Goal: Task Accomplishment & Management: Use online tool/utility

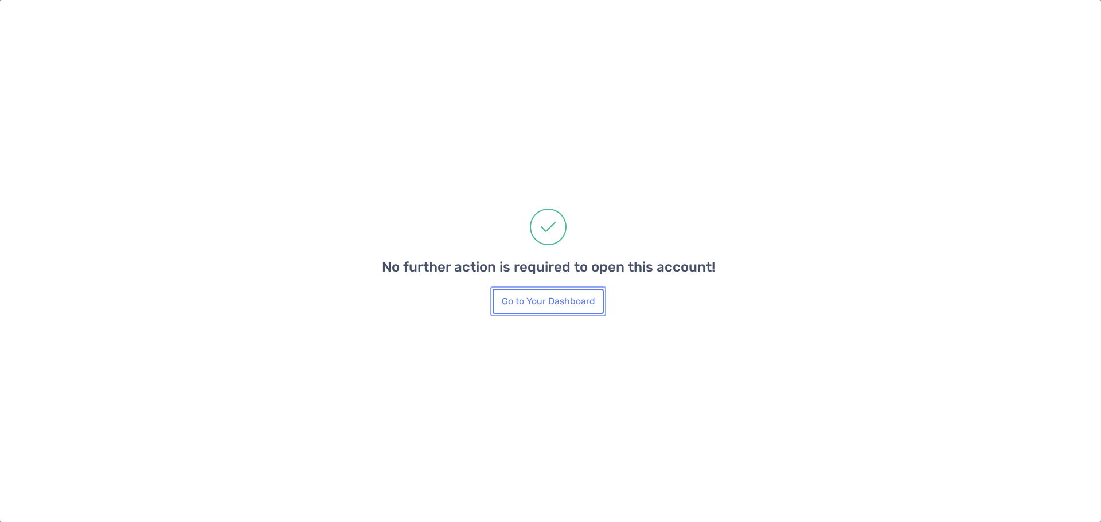
click at [534, 306] on button "Go to Your Dashboard" at bounding box center [547, 301] width 111 height 25
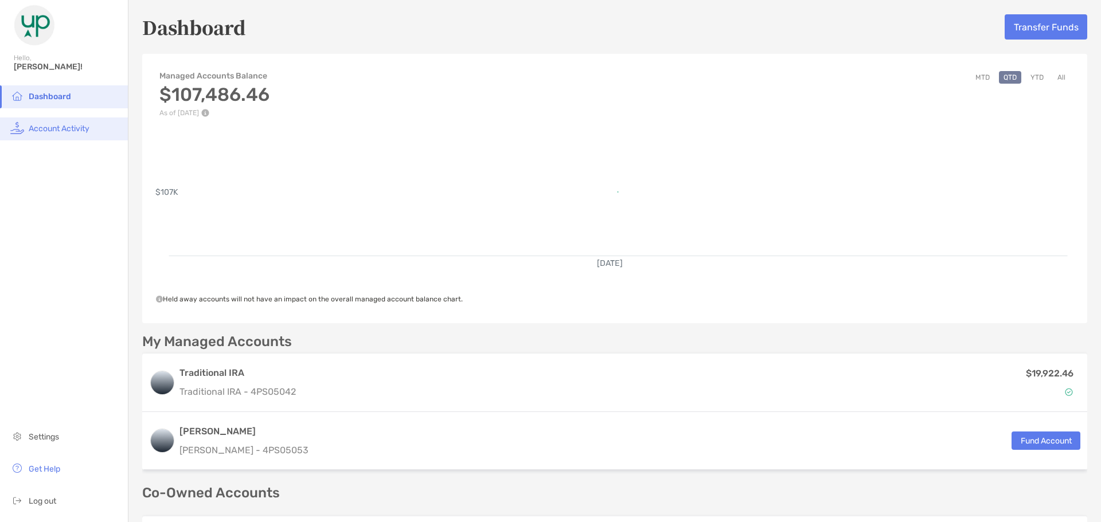
click at [53, 134] on li "Account Activity" at bounding box center [64, 129] width 128 height 23
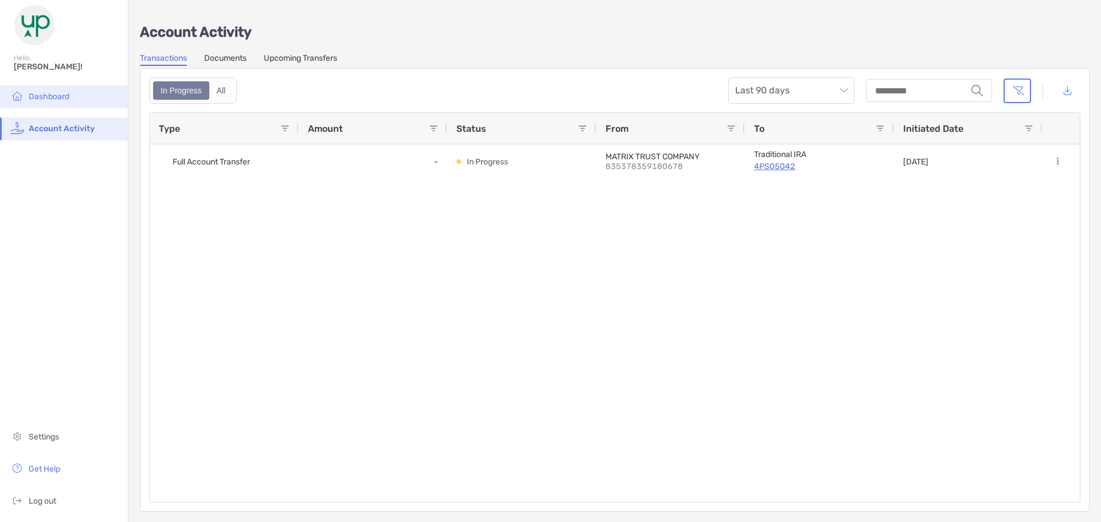
click at [34, 95] on span "Dashboard" at bounding box center [49, 97] width 41 height 10
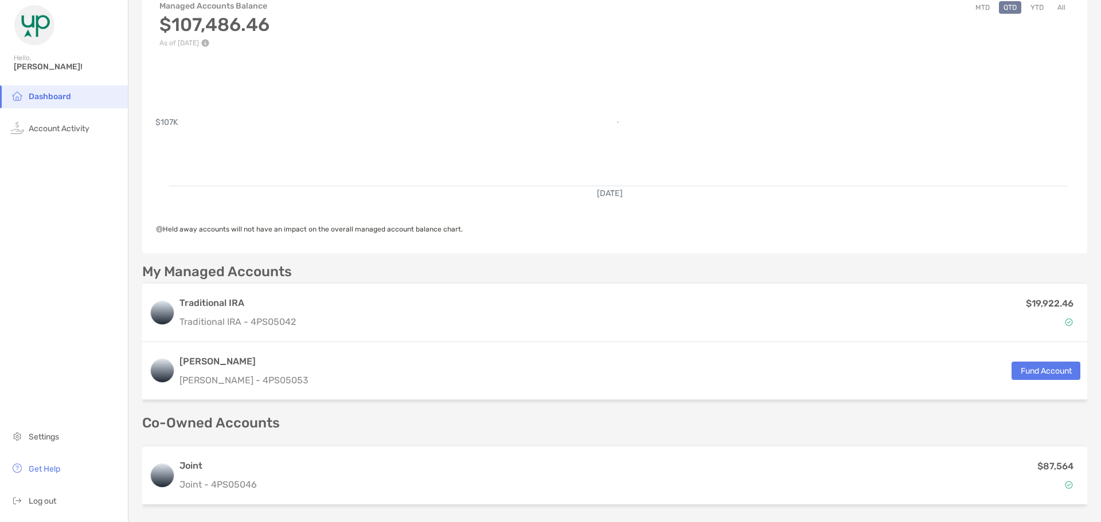
scroll to position [186, 0]
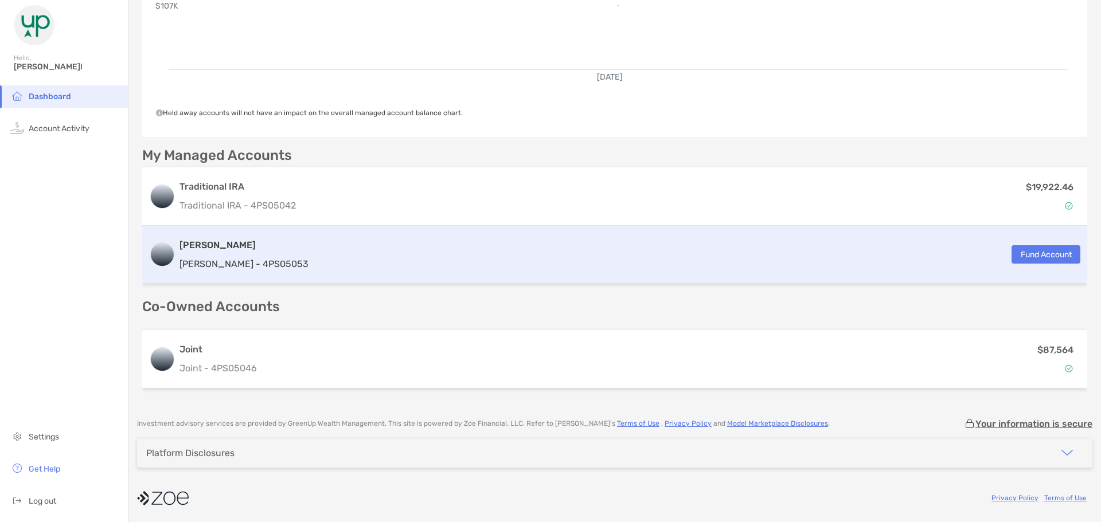
click at [327, 255] on div "[PERSON_NAME] [PERSON_NAME] - 4PS05053 Fund Account" at bounding box center [614, 255] width 945 height 58
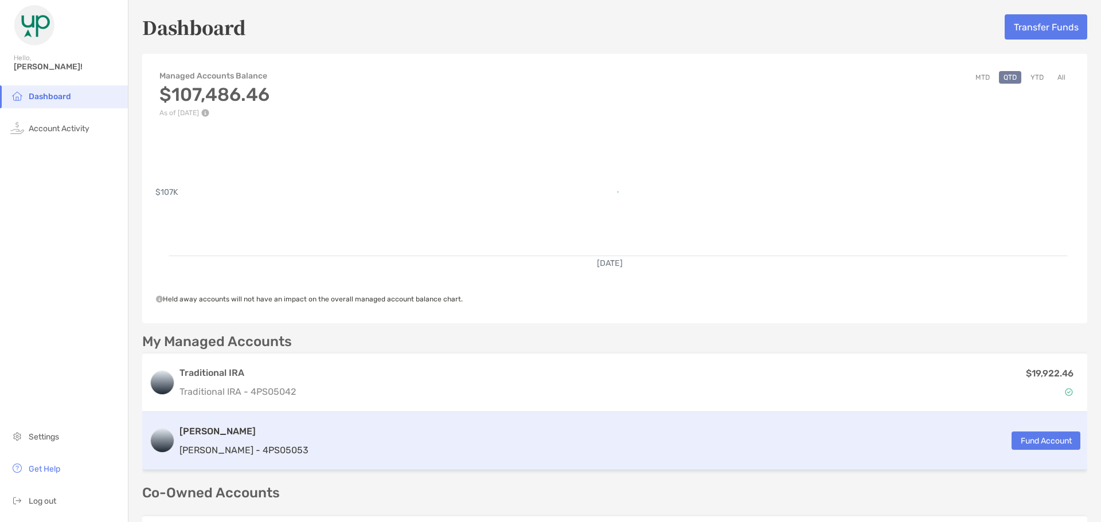
click at [1051, 456] on div "[PERSON_NAME] [PERSON_NAME] - 4PS05053 Fund Account" at bounding box center [614, 441] width 945 height 58
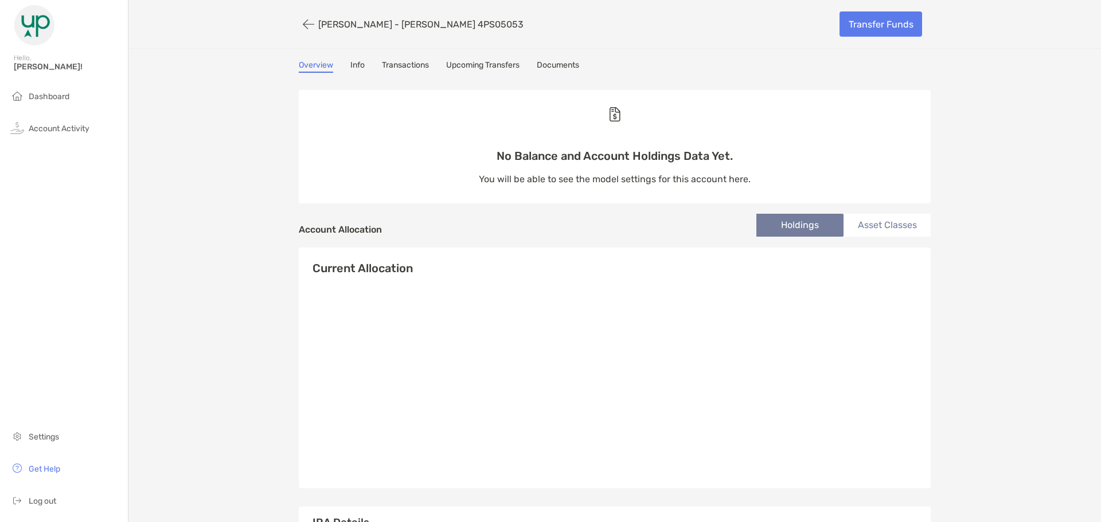
click at [355, 62] on link "Info" at bounding box center [357, 66] width 14 height 13
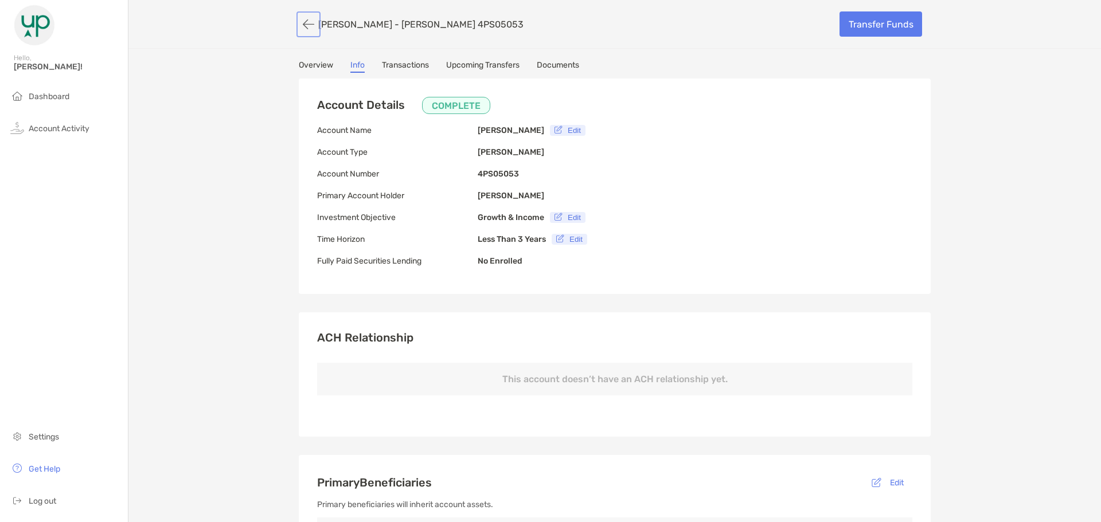
click at [303, 29] on button "button" at bounding box center [308, 24] width 19 height 21
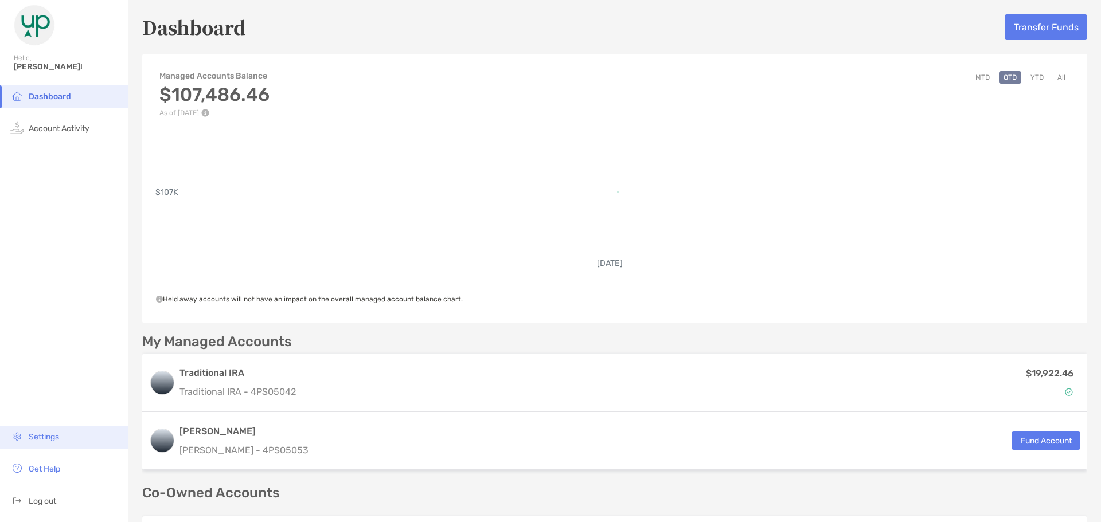
click at [37, 436] on span "Settings" at bounding box center [44, 437] width 30 height 10
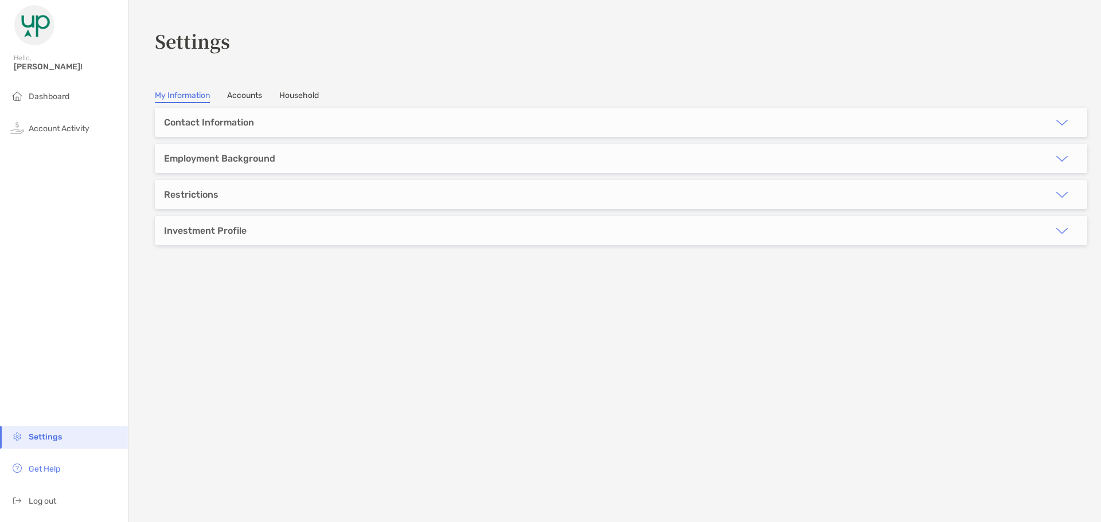
click at [262, 96] on link "Accounts" at bounding box center [244, 97] width 35 height 13
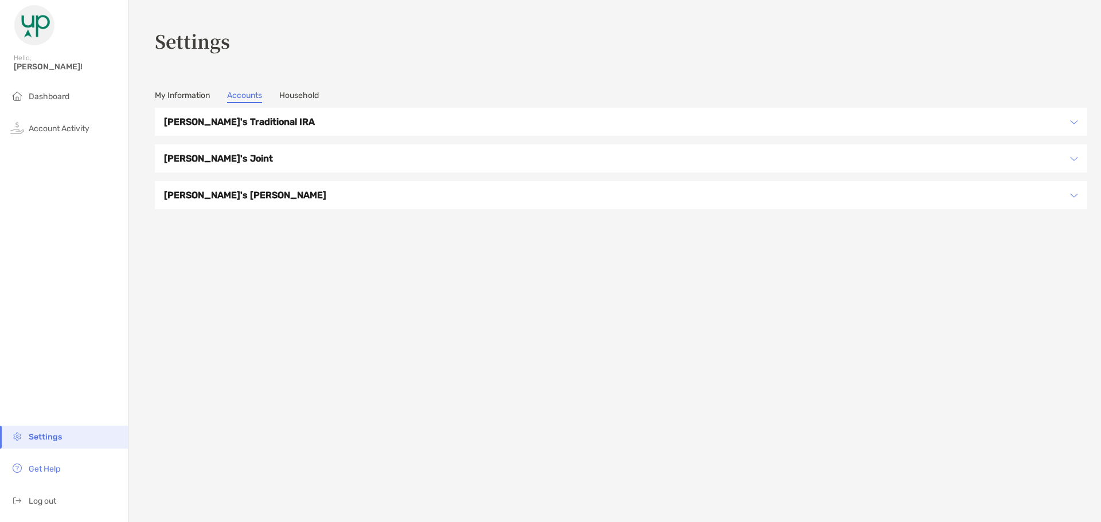
click at [303, 199] on h3 "[PERSON_NAME]'s [PERSON_NAME]" at bounding box center [613, 195] width 899 height 14
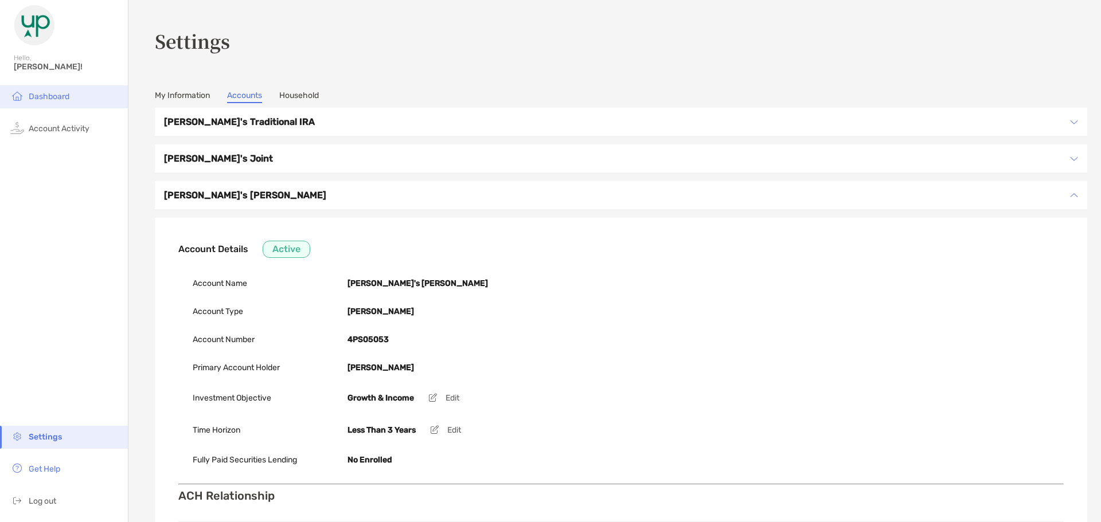
click at [49, 94] on span "Dashboard" at bounding box center [49, 97] width 41 height 10
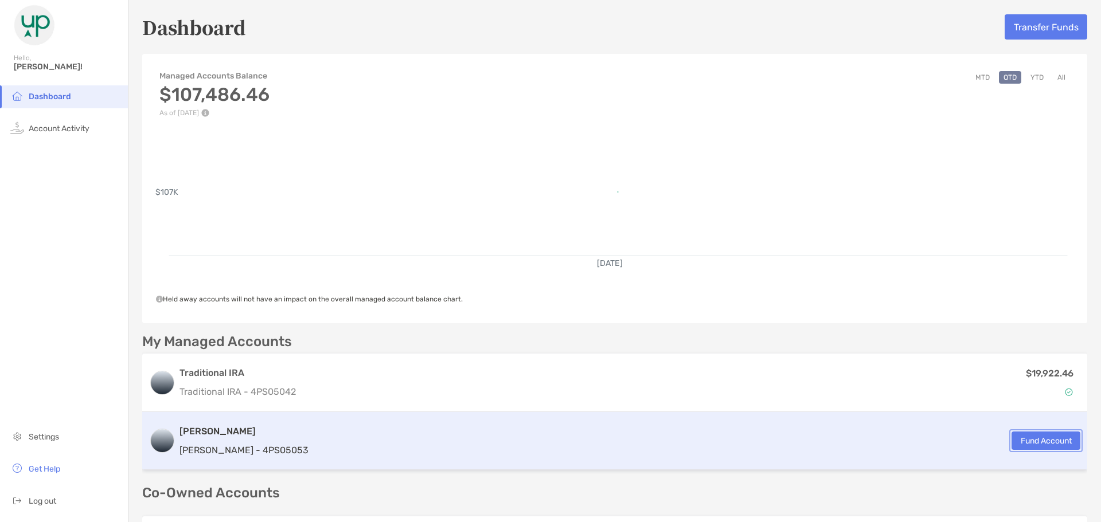
click at [1042, 445] on button "Fund Account" at bounding box center [1045, 441] width 69 height 18
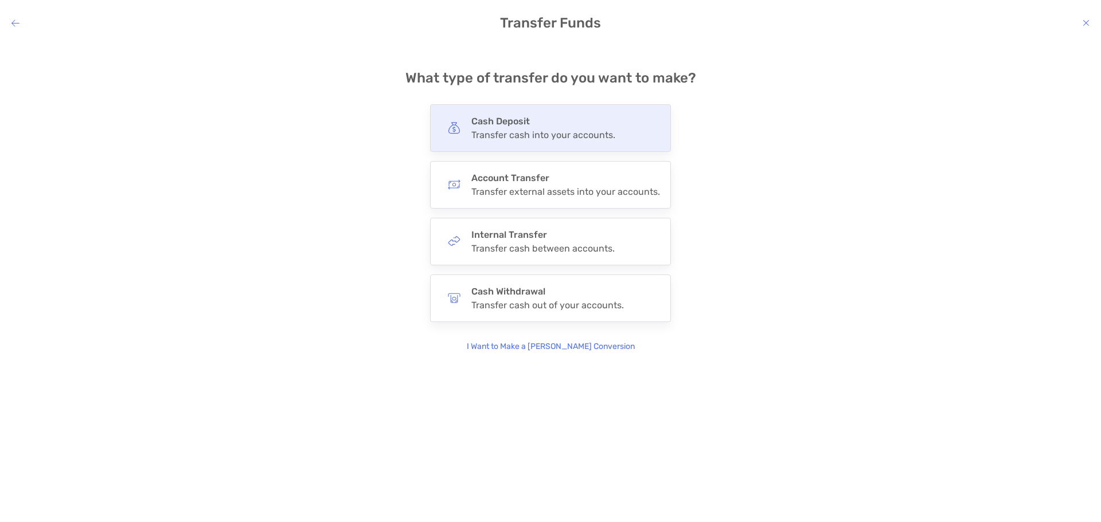
click at [507, 128] on div "Cash Deposit Transfer cash into your accounts." at bounding box center [543, 128] width 144 height 25
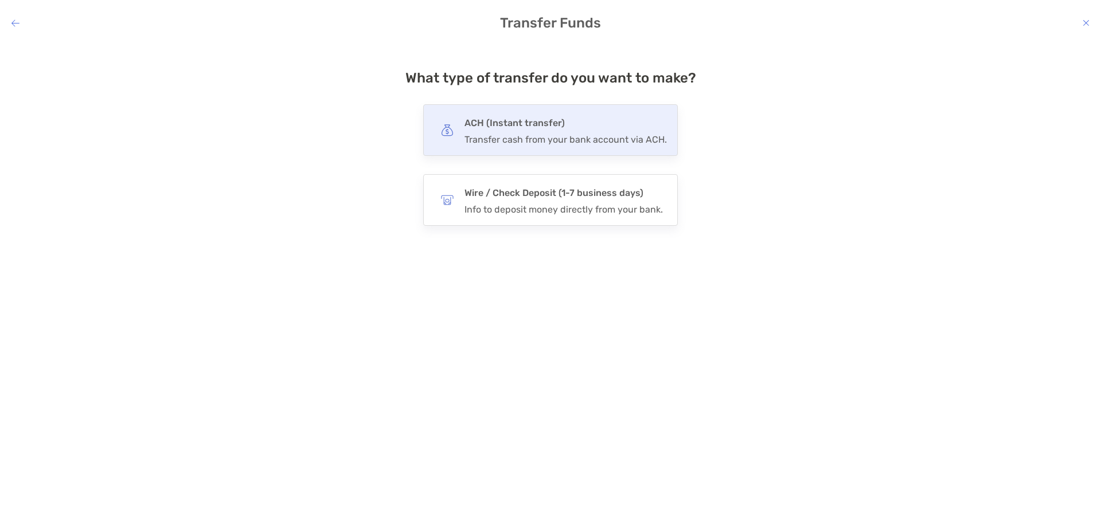
click at [540, 128] on h4 "ACH (Instant transfer)" at bounding box center [565, 123] width 202 height 16
click at [0, 0] on input "***" at bounding box center [0, 0] width 0 height 0
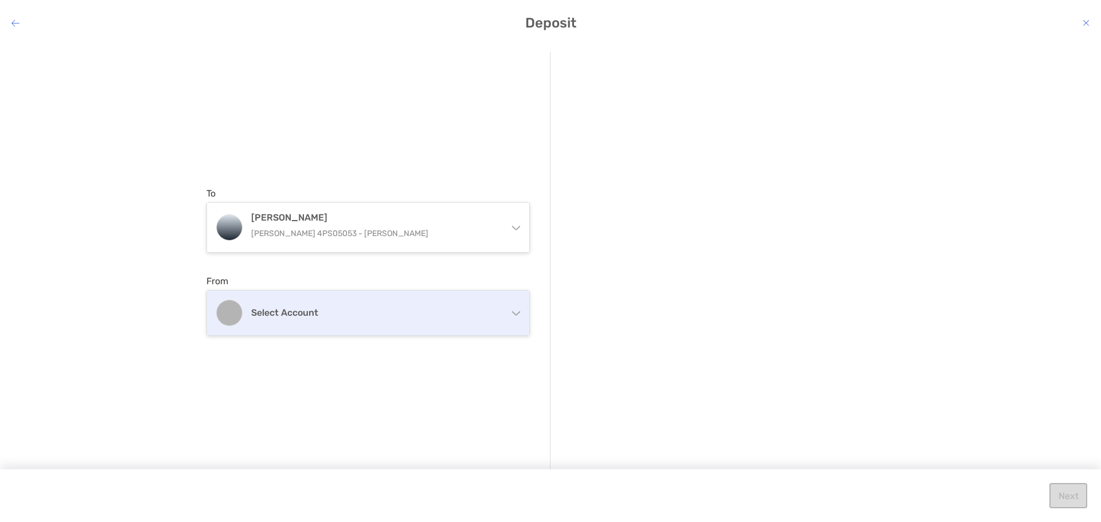
click at [385, 334] on div "Select account" at bounding box center [368, 313] width 322 height 45
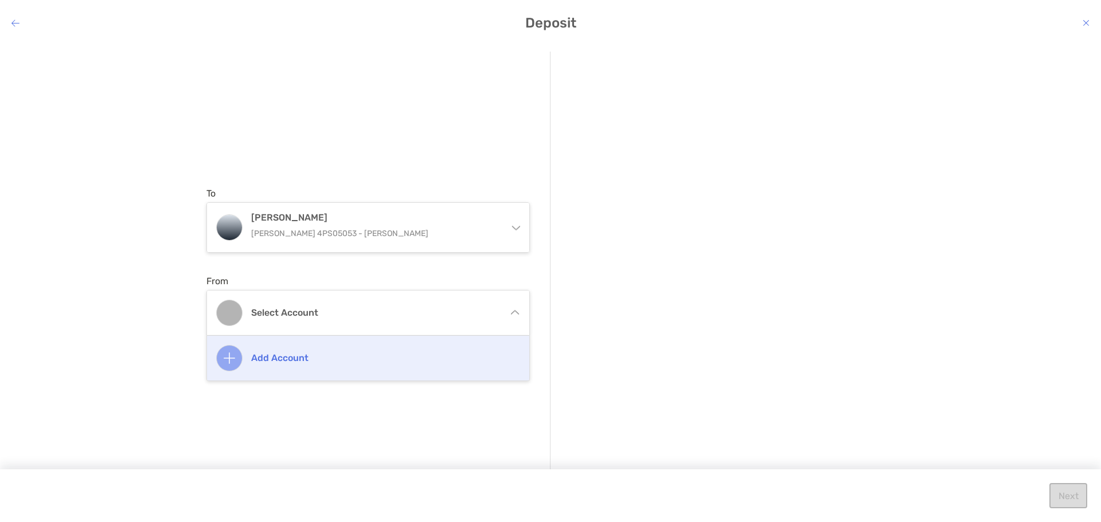
click at [277, 361] on h4 "Add account" at bounding box center [380, 358] width 259 height 11
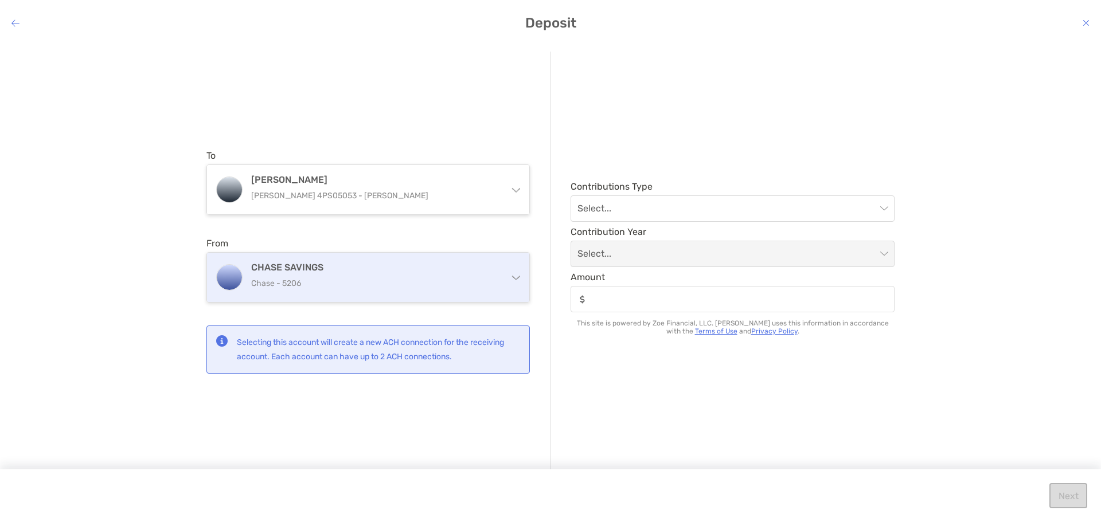
click at [340, 277] on p "Chase - 5206" at bounding box center [375, 283] width 248 height 14
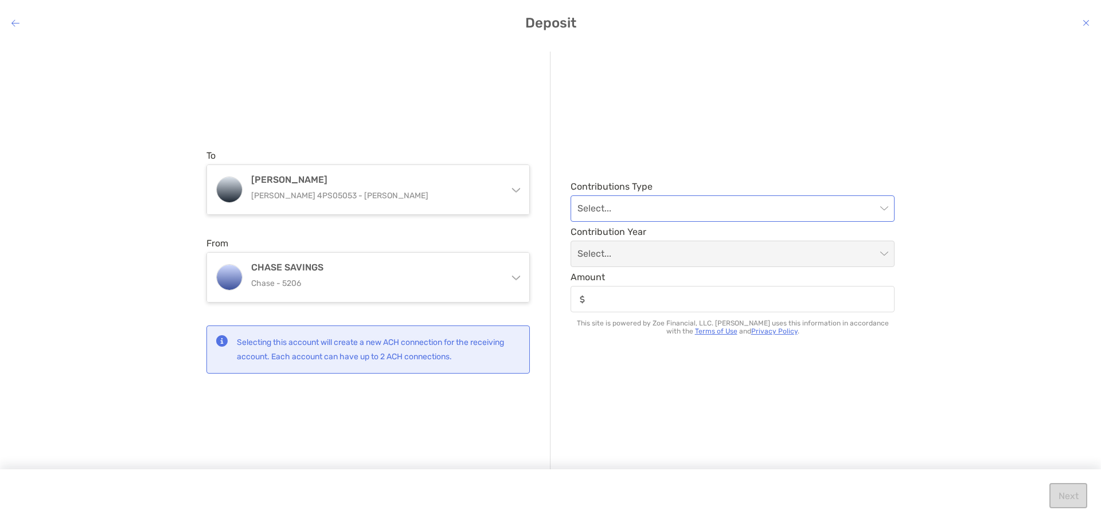
click at [629, 201] on input "modal" at bounding box center [726, 208] width 299 height 25
click at [608, 246] on div "Regular" at bounding box center [732, 239] width 319 height 26
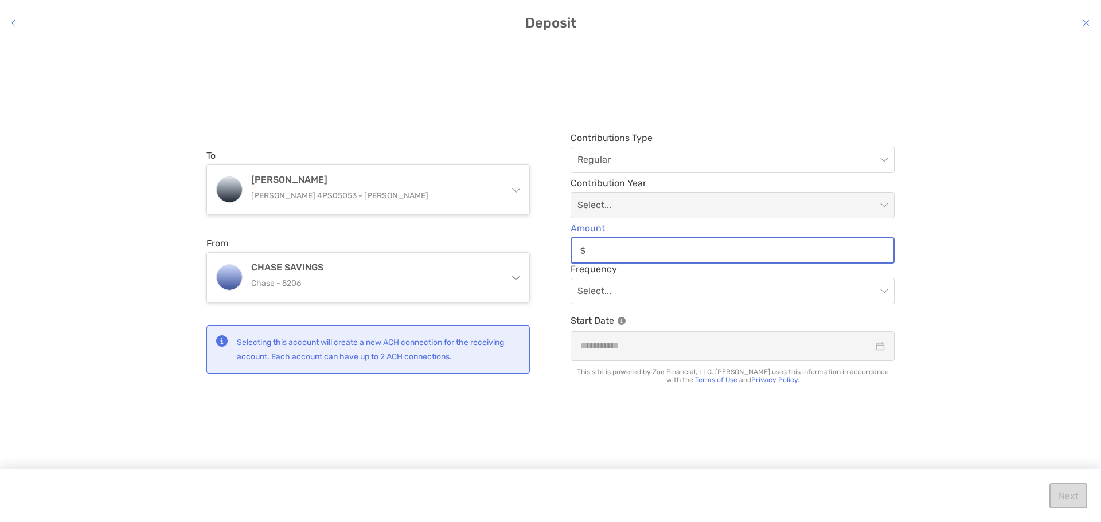
click at [619, 247] on input "Amount" at bounding box center [741, 251] width 303 height 10
click at [622, 286] on input "modal" at bounding box center [726, 291] width 299 height 25
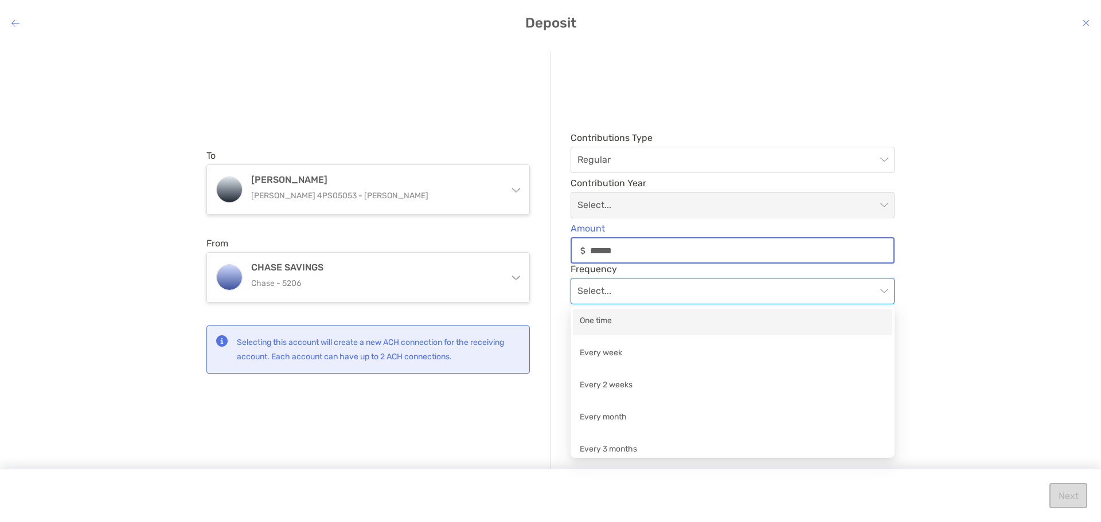
drag, startPoint x: 629, startPoint y: 254, endPoint x: 682, endPoint y: 250, distance: 52.3
click at [631, 253] on input "******" at bounding box center [741, 251] width 303 height 10
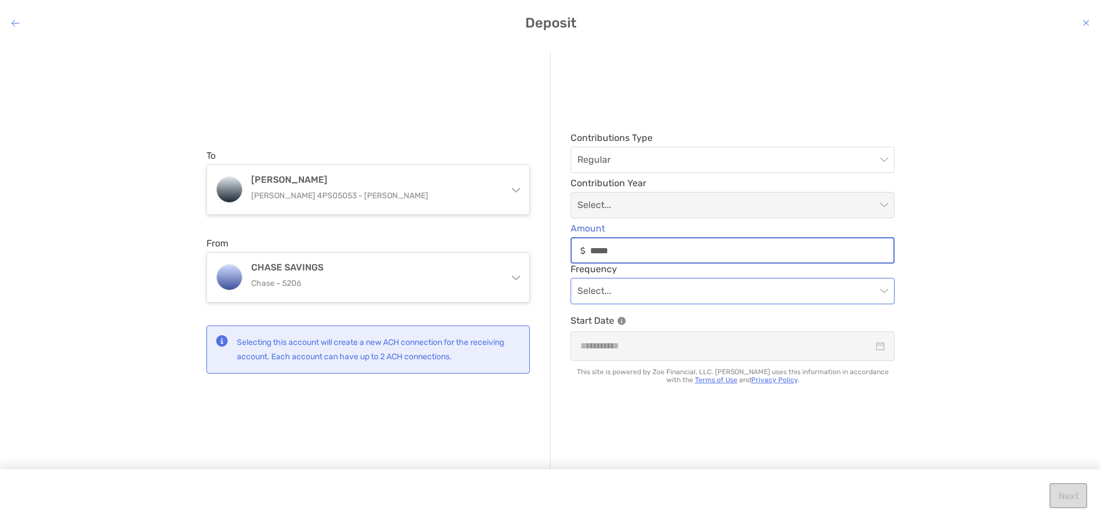
type input "*****"
click at [646, 301] on input "modal" at bounding box center [726, 291] width 299 height 25
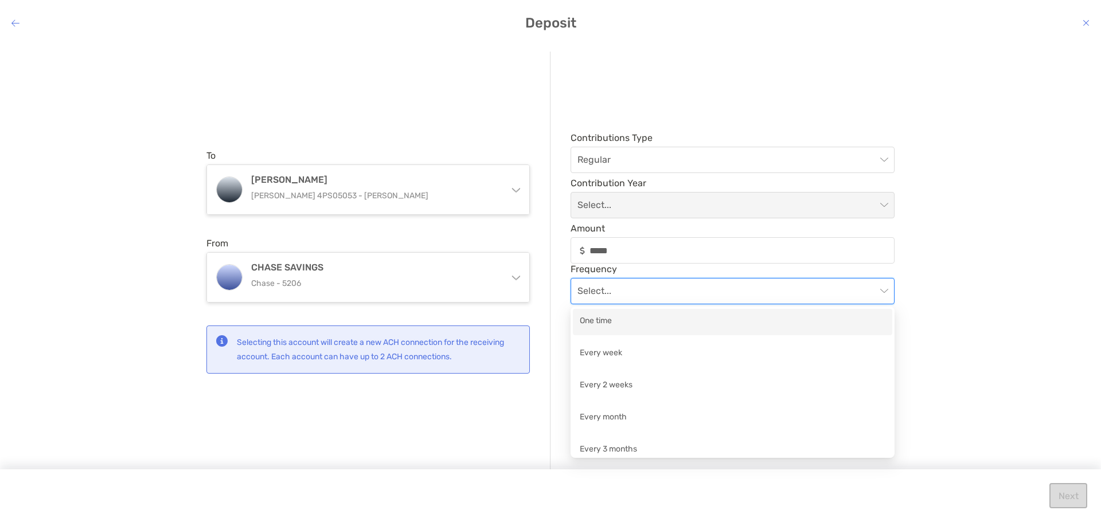
click at [610, 321] on div "One time" at bounding box center [733, 322] width 306 height 14
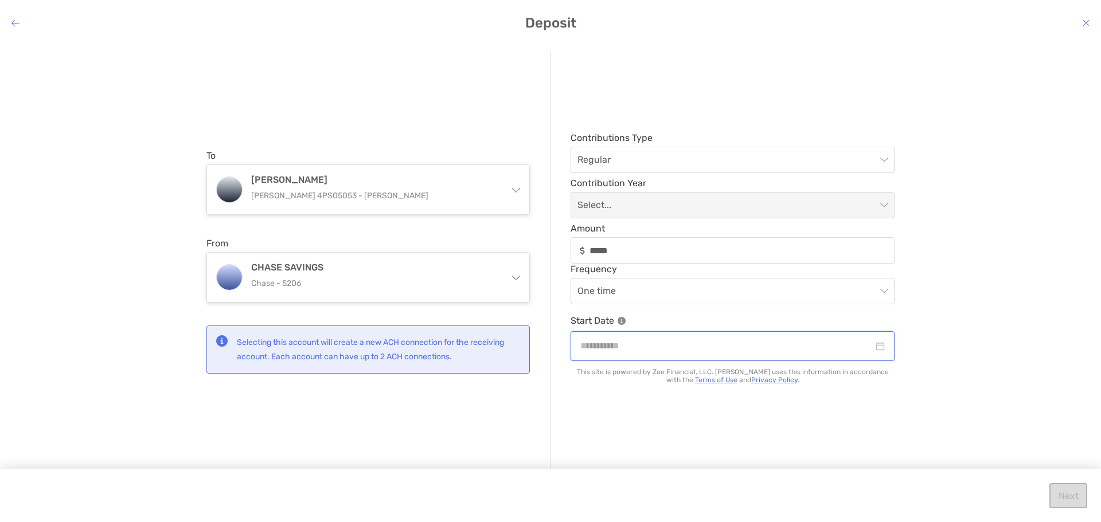
click at [606, 344] on input "modal" at bounding box center [726, 346] width 293 height 14
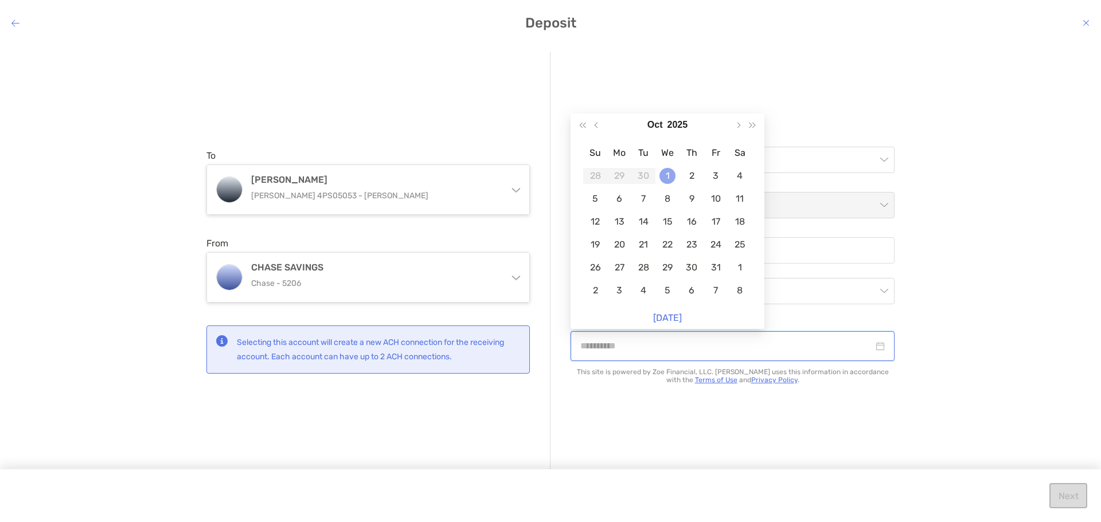
type input "**********"
click at [671, 179] on div "1" at bounding box center [667, 176] width 16 height 16
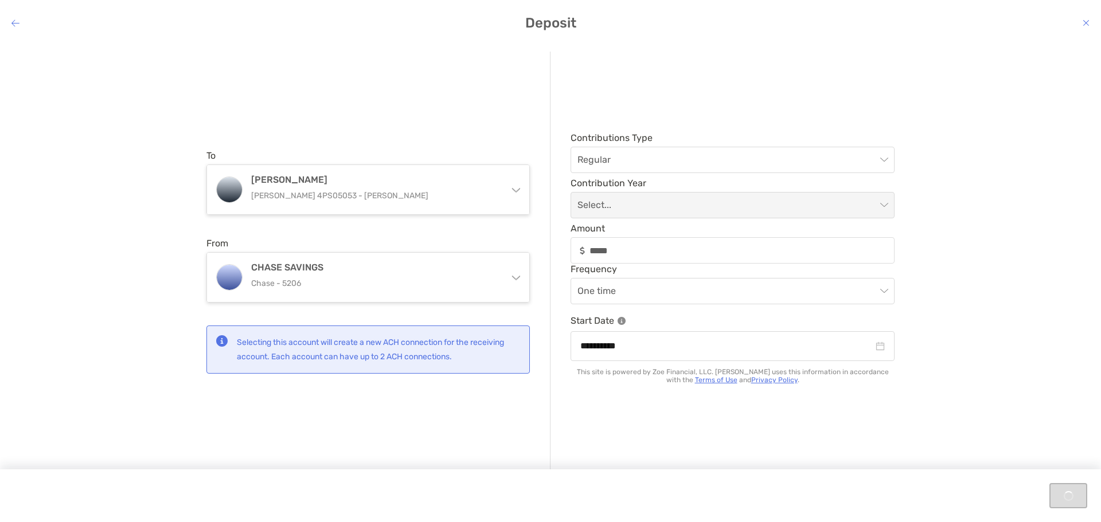
click at [638, 218] on div "Select..." at bounding box center [732, 205] width 324 height 26
click at [612, 148] on span "Regular" at bounding box center [732, 159] width 310 height 25
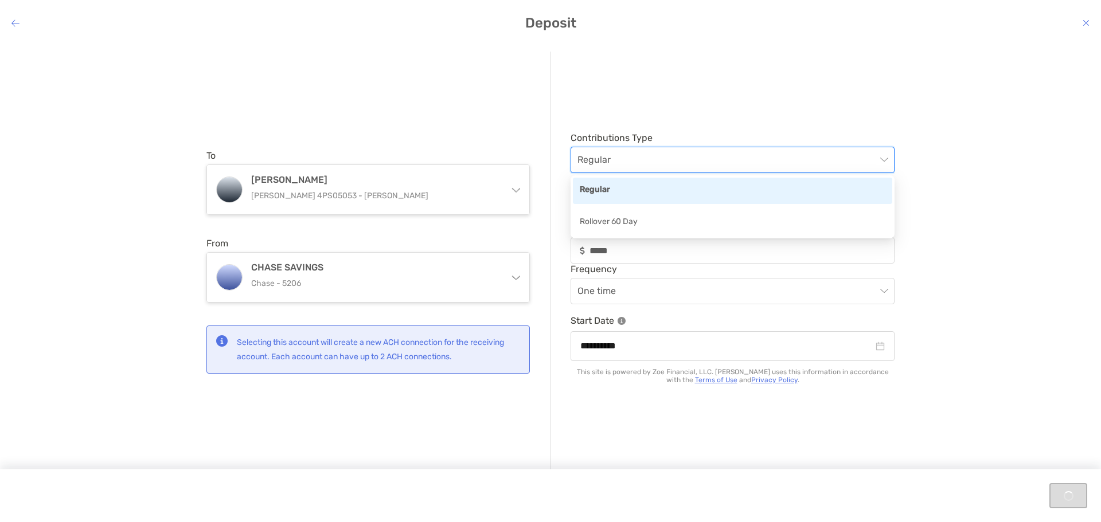
click at [917, 62] on div "**********" at bounding box center [550, 273] width 1101 height 463
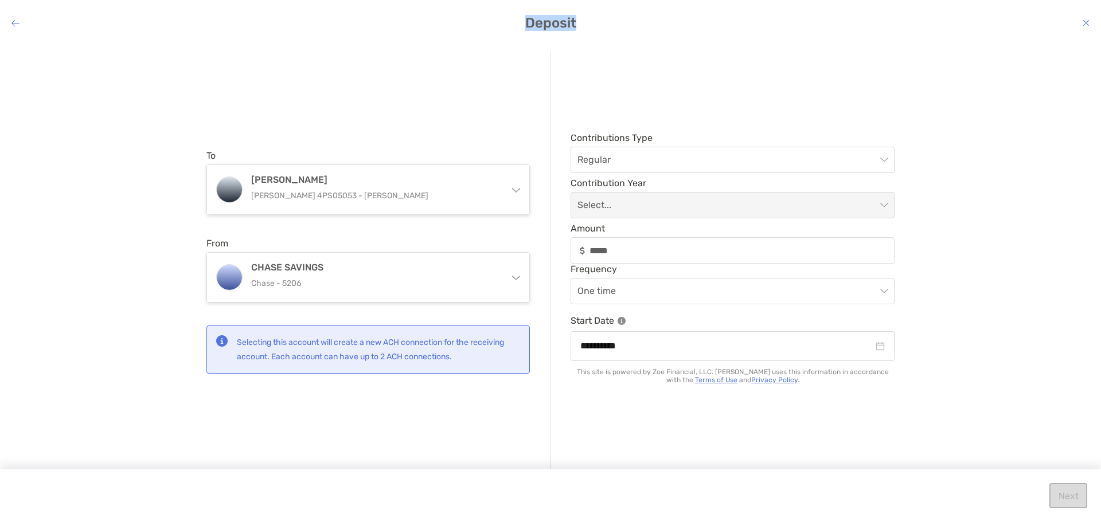
click at [13, 28] on div "Deposit" at bounding box center [550, 23] width 1101 height 16
click at [7, 29] on h4 "Deposit" at bounding box center [550, 23] width 1101 height 16
click at [8, 18] on h4 "Deposit" at bounding box center [550, 23] width 1101 height 16
click at [18, 24] on icon "modal" at bounding box center [15, 22] width 8 height 9
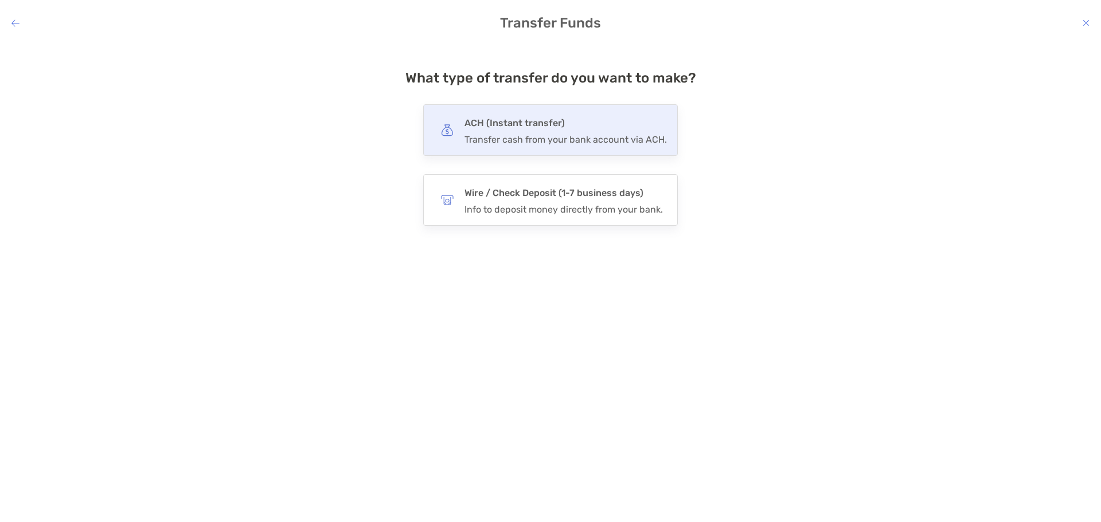
click at [511, 119] on h4 "ACH (Instant transfer)" at bounding box center [565, 123] width 202 height 16
click at [0, 0] on input "***" at bounding box center [0, 0] width 0 height 0
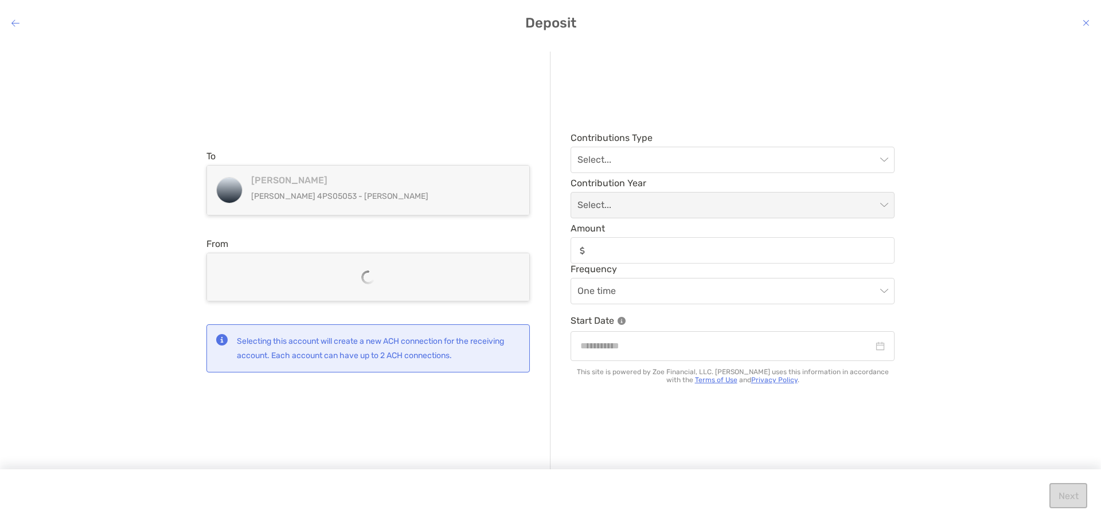
click at [11, 25] on h4 "Deposit" at bounding box center [550, 23] width 1101 height 16
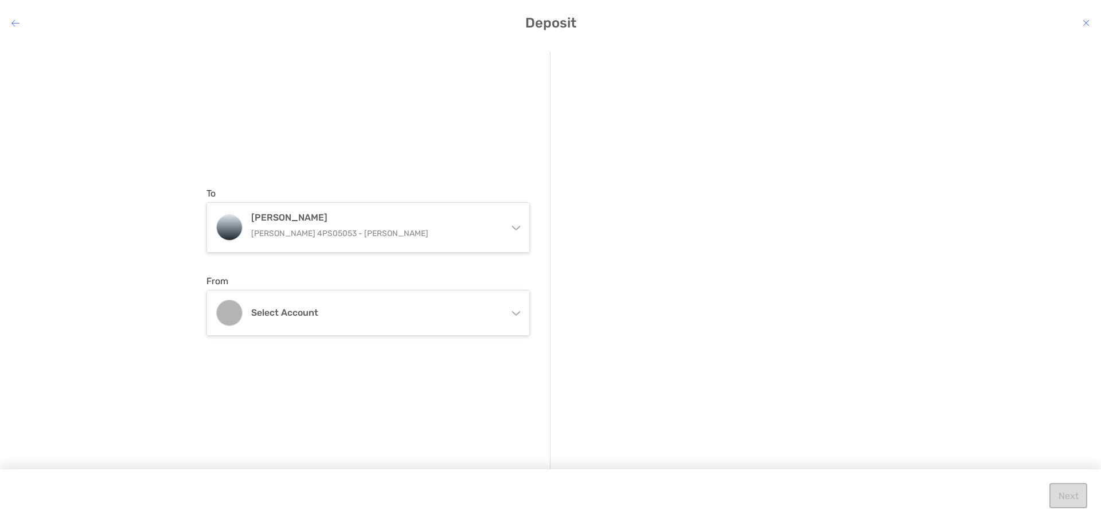
click at [5, 22] on h4 "Deposit" at bounding box center [550, 23] width 1101 height 16
click at [15, 22] on icon "modal" at bounding box center [15, 22] width 8 height 9
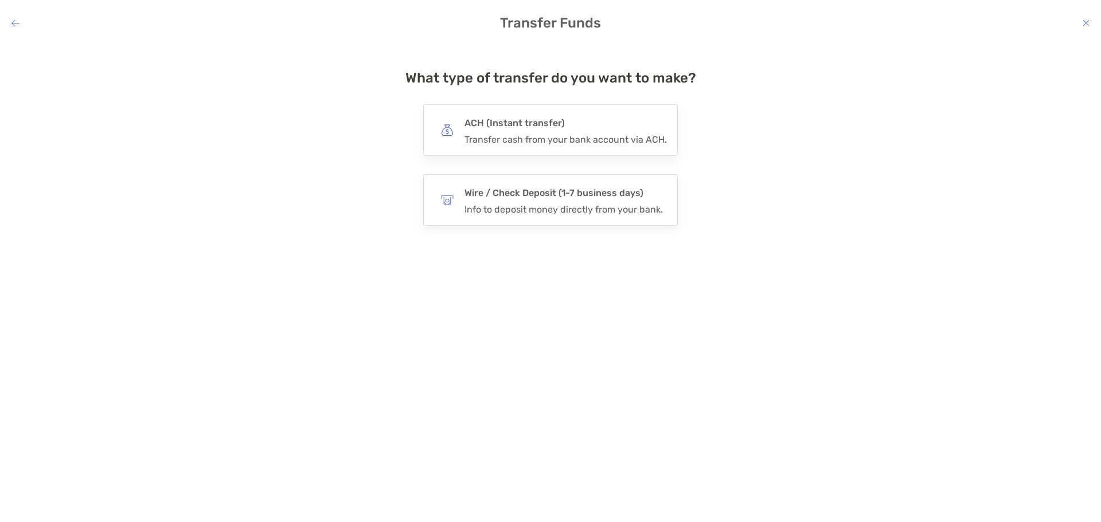
click at [15, 26] on icon "modal" at bounding box center [15, 22] width 8 height 9
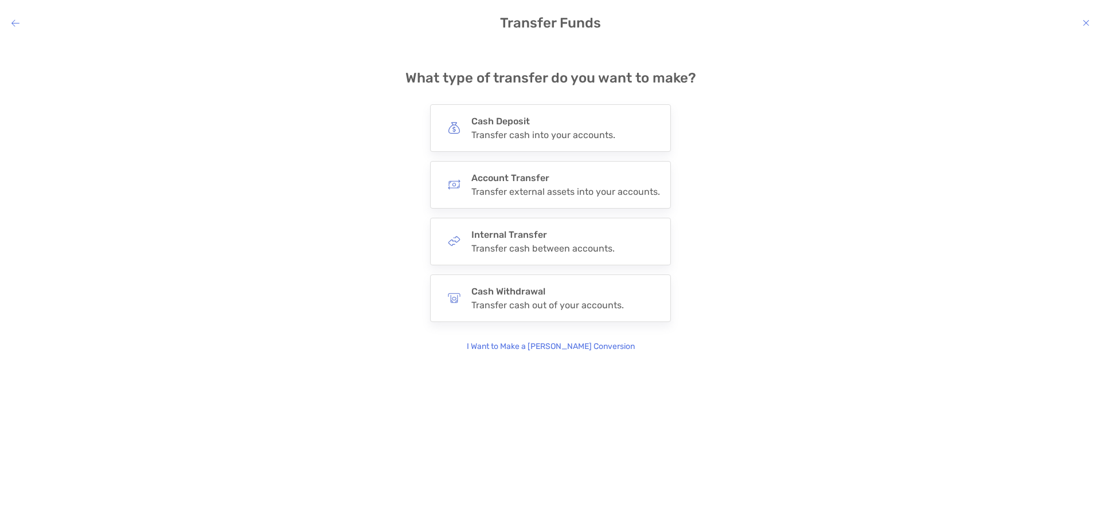
click at [16, 26] on icon "modal" at bounding box center [15, 22] width 8 height 9
click at [11, 19] on h4 "Transfer Funds" at bounding box center [550, 23] width 1101 height 16
click at [15, 24] on icon "modal" at bounding box center [15, 22] width 8 height 9
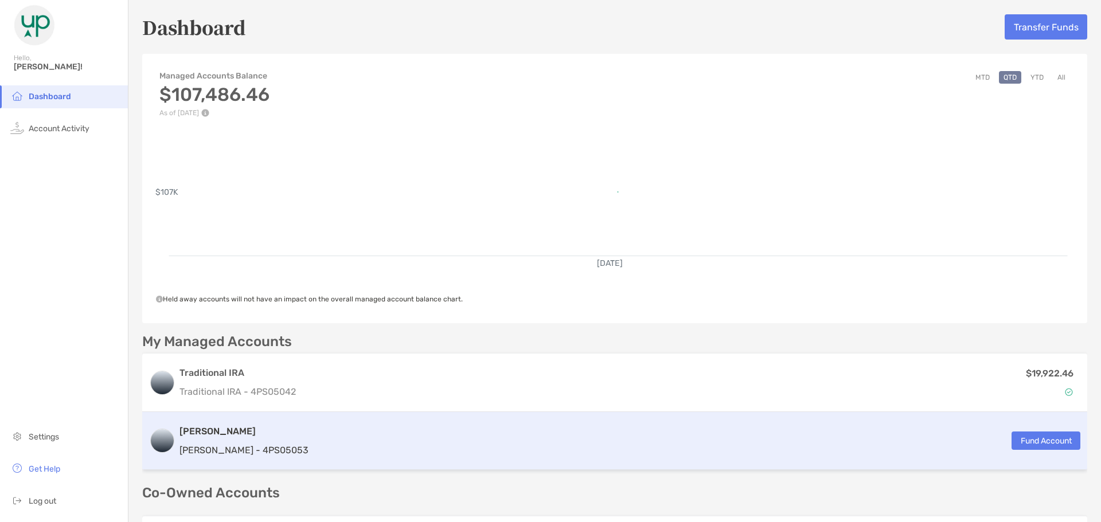
click at [285, 428] on div "[PERSON_NAME] [PERSON_NAME] - 4PS05053 Fund Account" at bounding box center [614, 441] width 945 height 58
click at [1040, 441] on button "Fund Account" at bounding box center [1045, 441] width 69 height 18
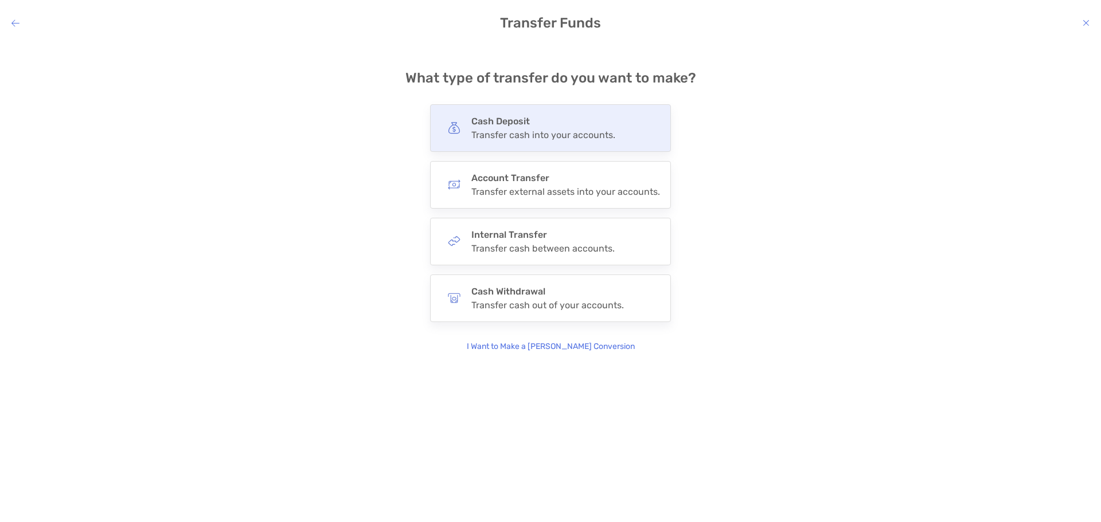
click at [534, 139] on div "Transfer cash into your accounts." at bounding box center [543, 135] width 144 height 11
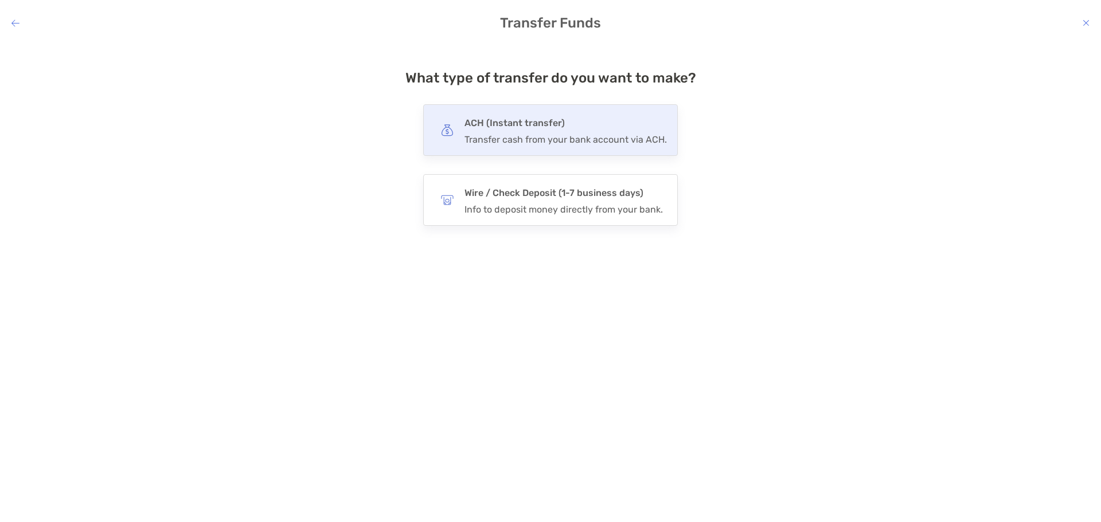
click at [533, 140] on div "Transfer cash from your bank account via ACH." at bounding box center [565, 139] width 202 height 11
click at [0, 0] on input "***" at bounding box center [0, 0] width 0 height 0
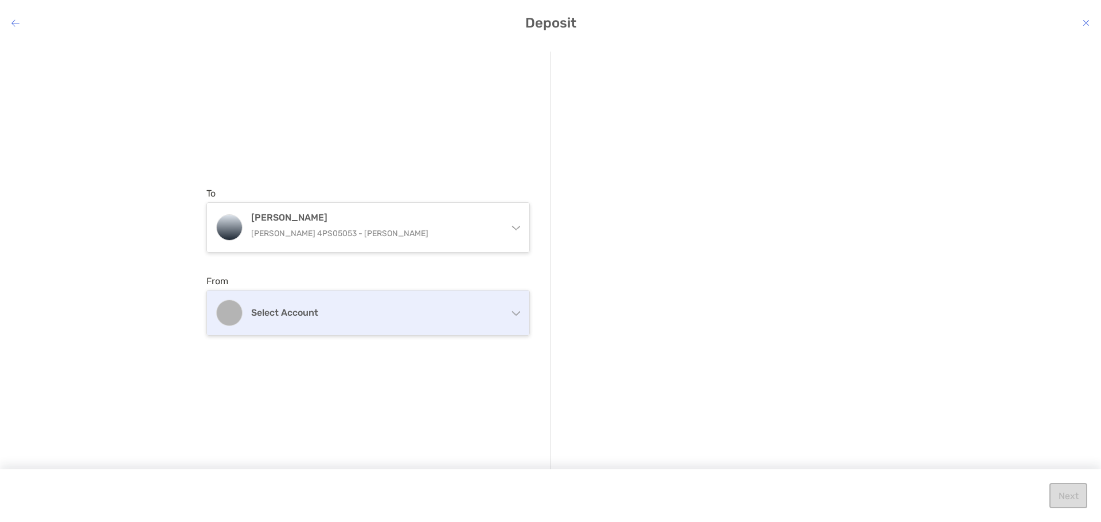
click at [455, 316] on h4 "Select account" at bounding box center [375, 312] width 248 height 11
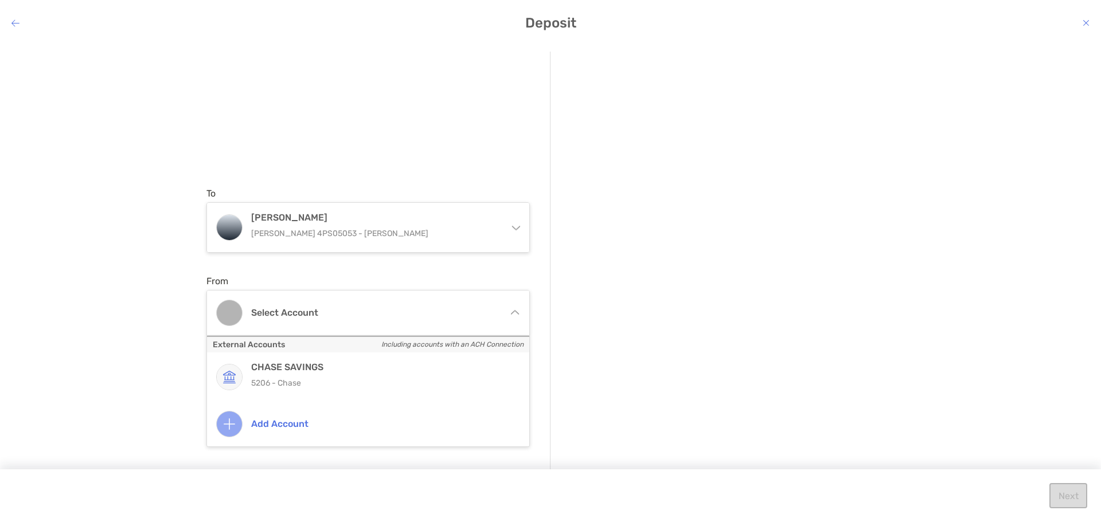
click at [311, 375] on div "CHASE SAVINGS 5206 - Chase" at bounding box center [380, 377] width 259 height 31
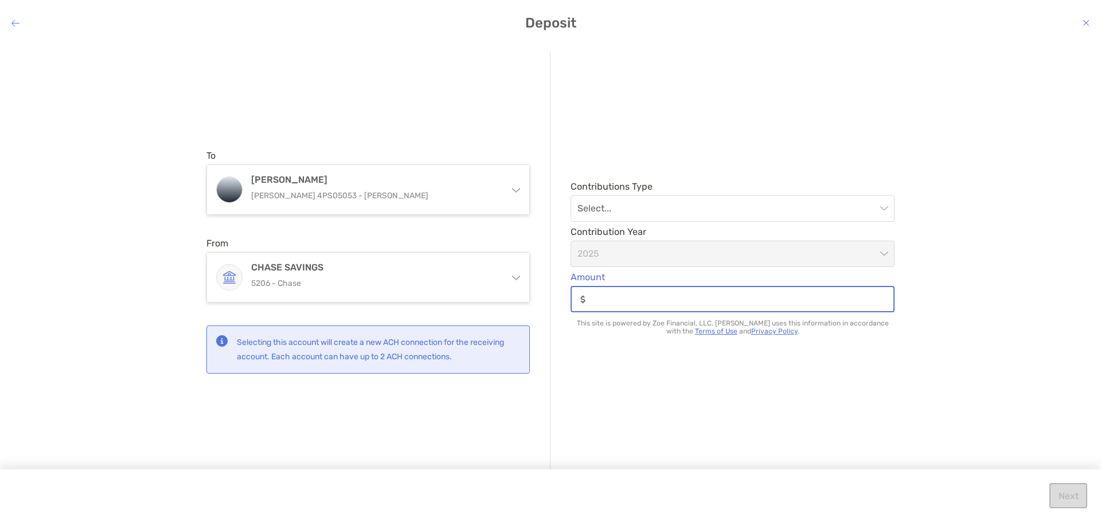
click at [610, 295] on input "Amount" at bounding box center [741, 300] width 303 height 10
type input "*****"
click at [827, 199] on input "modal" at bounding box center [726, 208] width 299 height 25
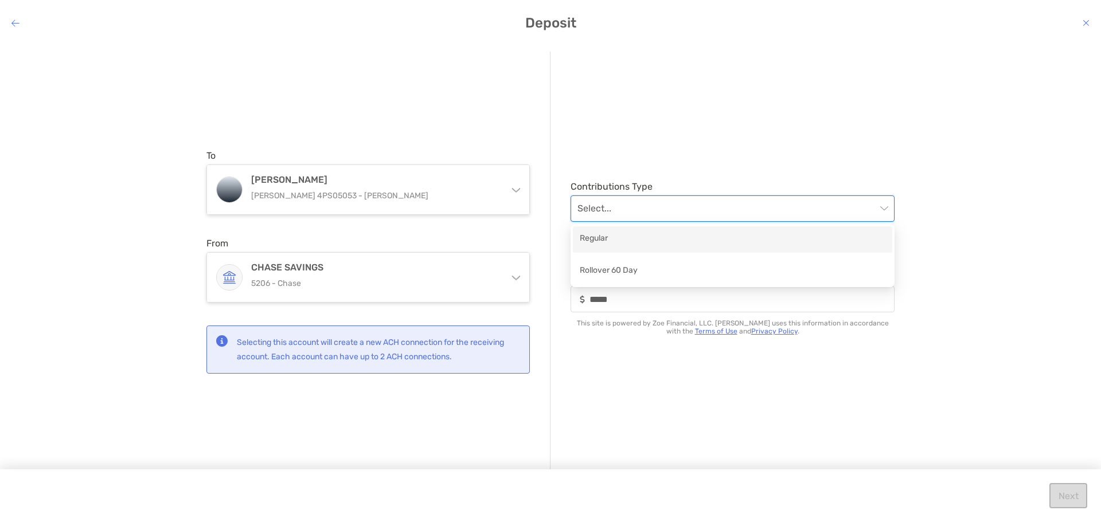
click at [609, 237] on div "Regular" at bounding box center [733, 239] width 306 height 14
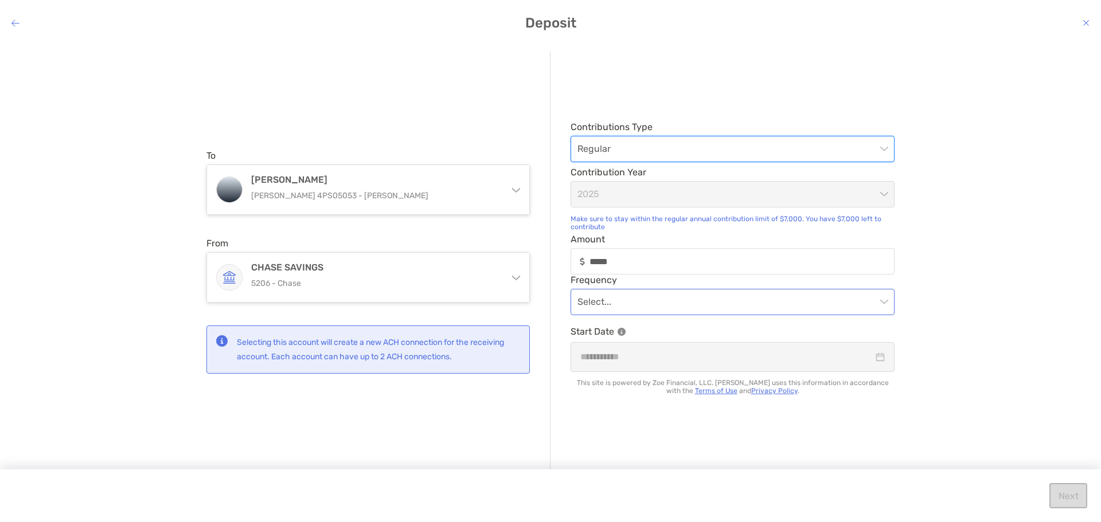
click at [627, 299] on input "modal" at bounding box center [726, 301] width 299 height 25
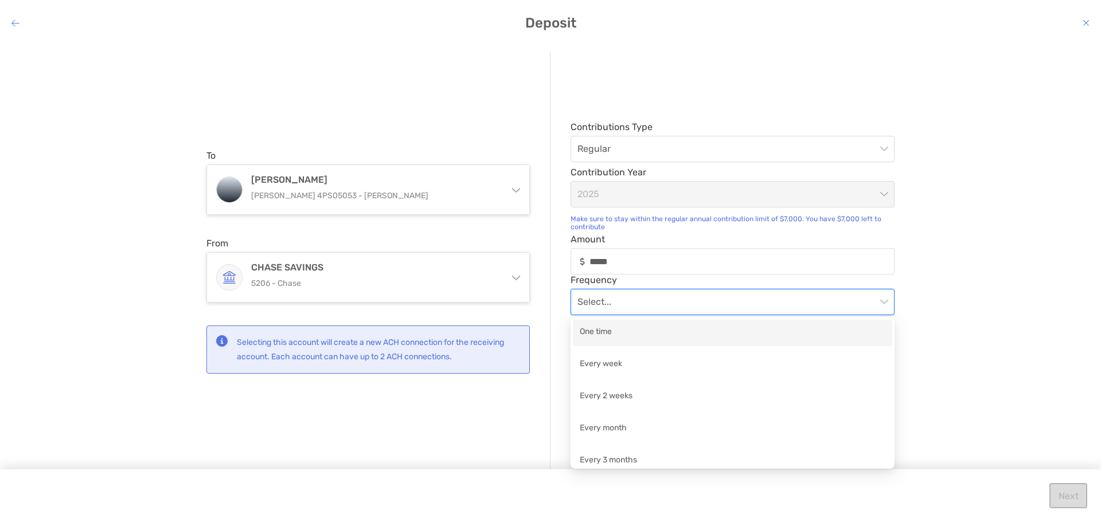
click at [610, 328] on div "One time" at bounding box center [733, 333] width 306 height 14
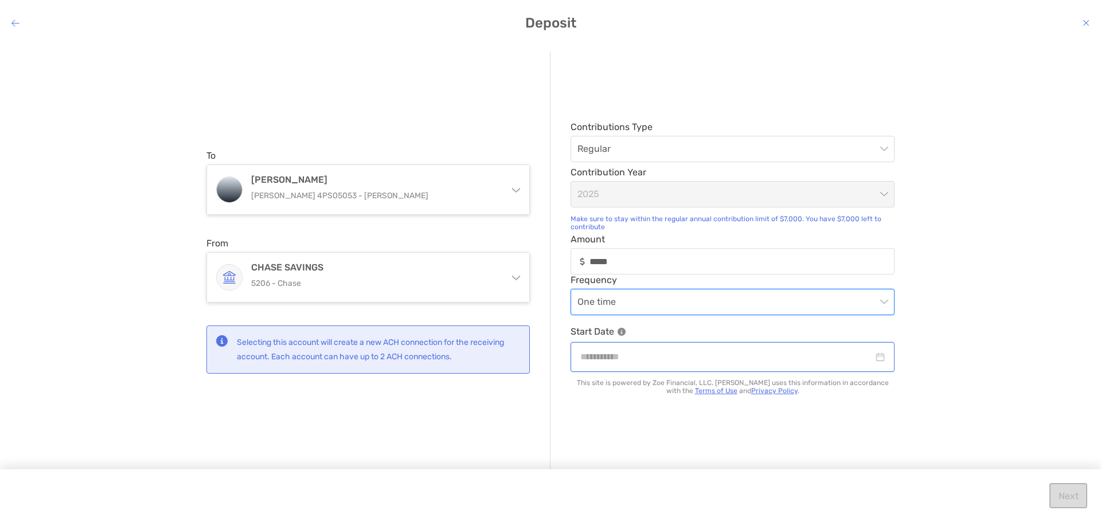
click at [612, 355] on input "modal" at bounding box center [726, 357] width 293 height 14
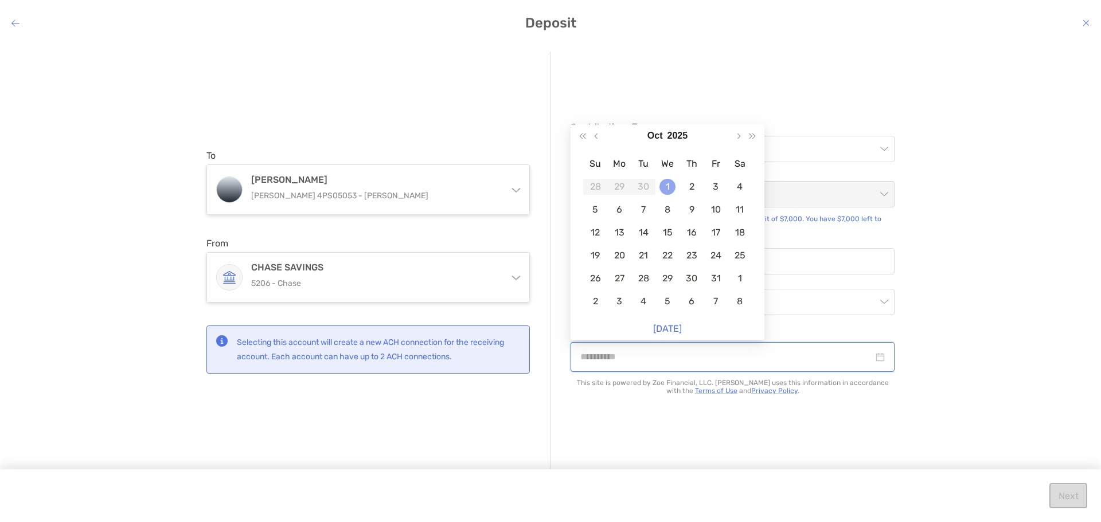
type input "**********"
click at [671, 190] on div "1" at bounding box center [667, 187] width 16 height 16
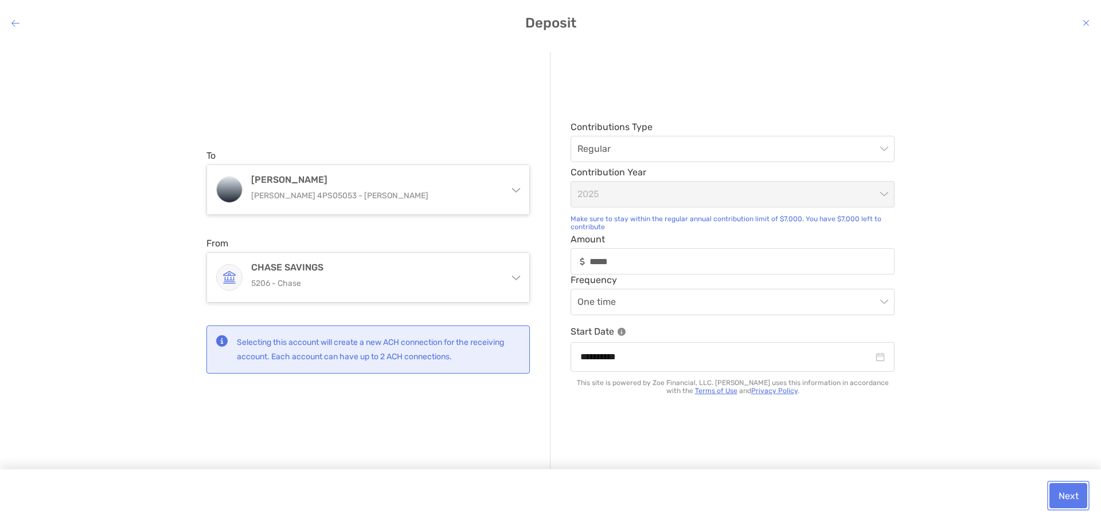
click at [1076, 499] on button "Next" at bounding box center [1068, 495] width 38 height 25
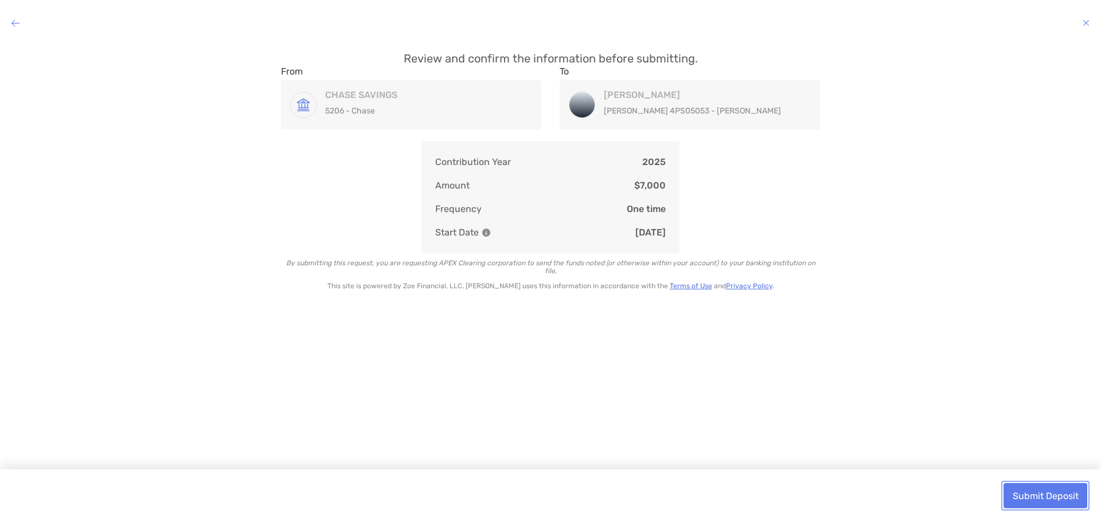
click at [1067, 496] on button "Submit Deposit" at bounding box center [1045, 495] width 84 height 25
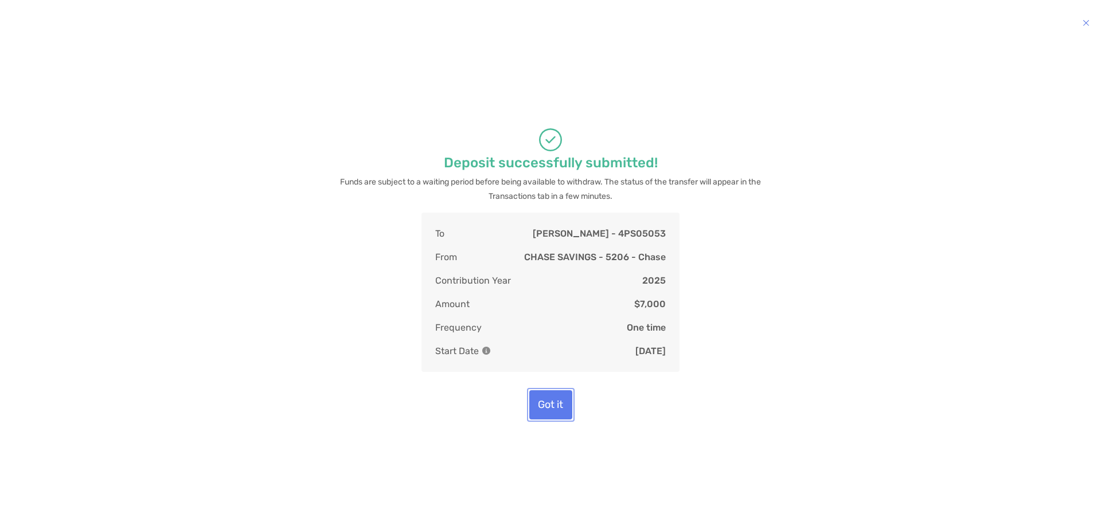
click at [554, 416] on button "Got it" at bounding box center [550, 404] width 43 height 29
